Goal: Task Accomplishment & Management: Use online tool/utility

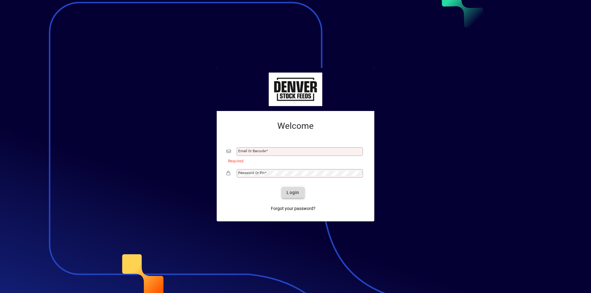
click at [293, 193] on span "Login" at bounding box center [293, 193] width 13 height 6
click at [259, 151] on mat-label "Email or Barcode" at bounding box center [252, 151] width 28 height 4
click at [259, 151] on input "Email or Barcode" at bounding box center [300, 151] width 124 height 5
type input "**********"
click at [247, 172] on mat-label "Password or Pin" at bounding box center [251, 173] width 26 height 4
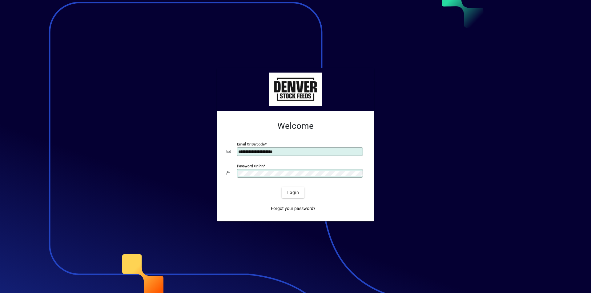
click at [282, 187] on button "Login" at bounding box center [293, 192] width 22 height 11
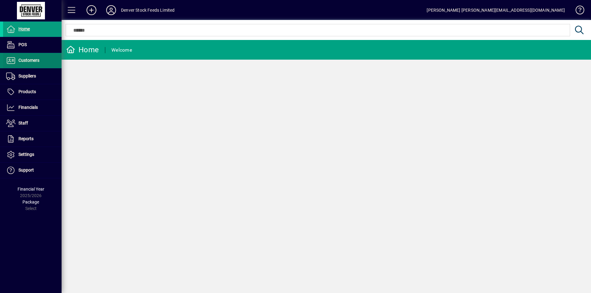
click at [14, 65] on span at bounding box center [32, 60] width 58 height 15
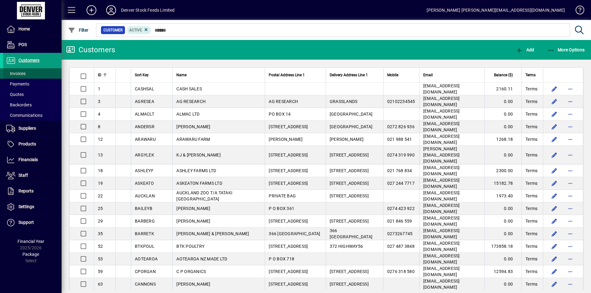
click at [26, 74] on span at bounding box center [32, 73] width 58 height 15
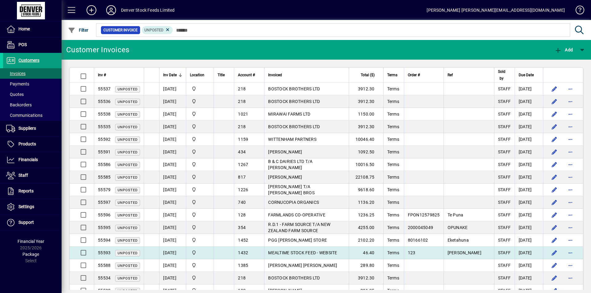
click at [348, 252] on td "MEALTIME STOCK FEED - WEBSITE" at bounding box center [306, 253] width 85 height 13
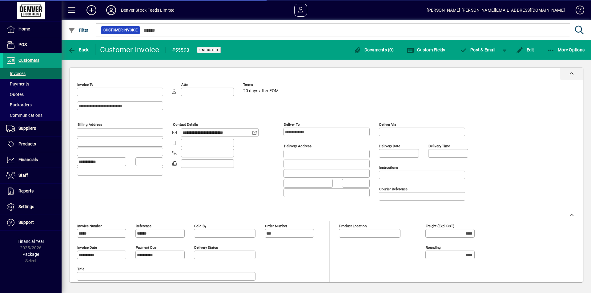
type input "**********"
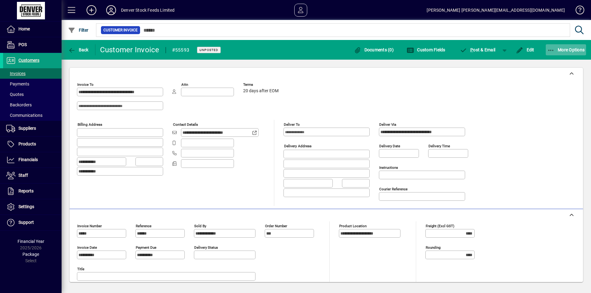
click at [567, 51] on span "More Options" at bounding box center [566, 49] width 38 height 5
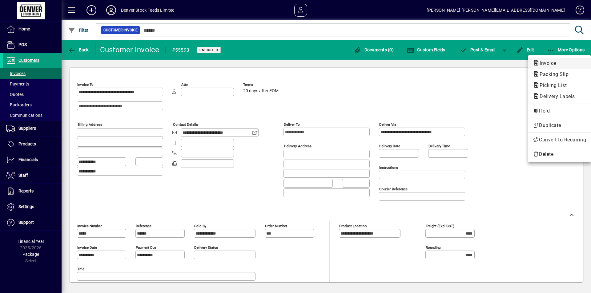
click at [553, 62] on span "Invoice" at bounding box center [546, 63] width 26 height 6
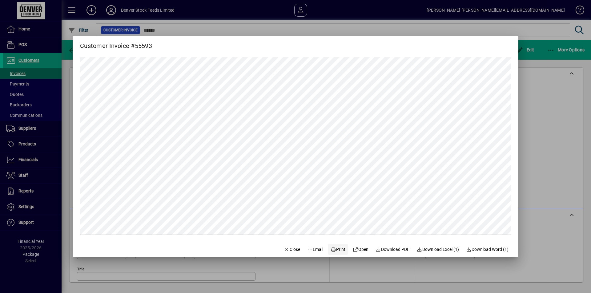
click at [333, 251] on span "Print" at bounding box center [338, 250] width 15 height 6
click at [286, 252] on span "Close" at bounding box center [292, 250] width 16 height 6
